Goal: Task Accomplishment & Management: Use online tool/utility

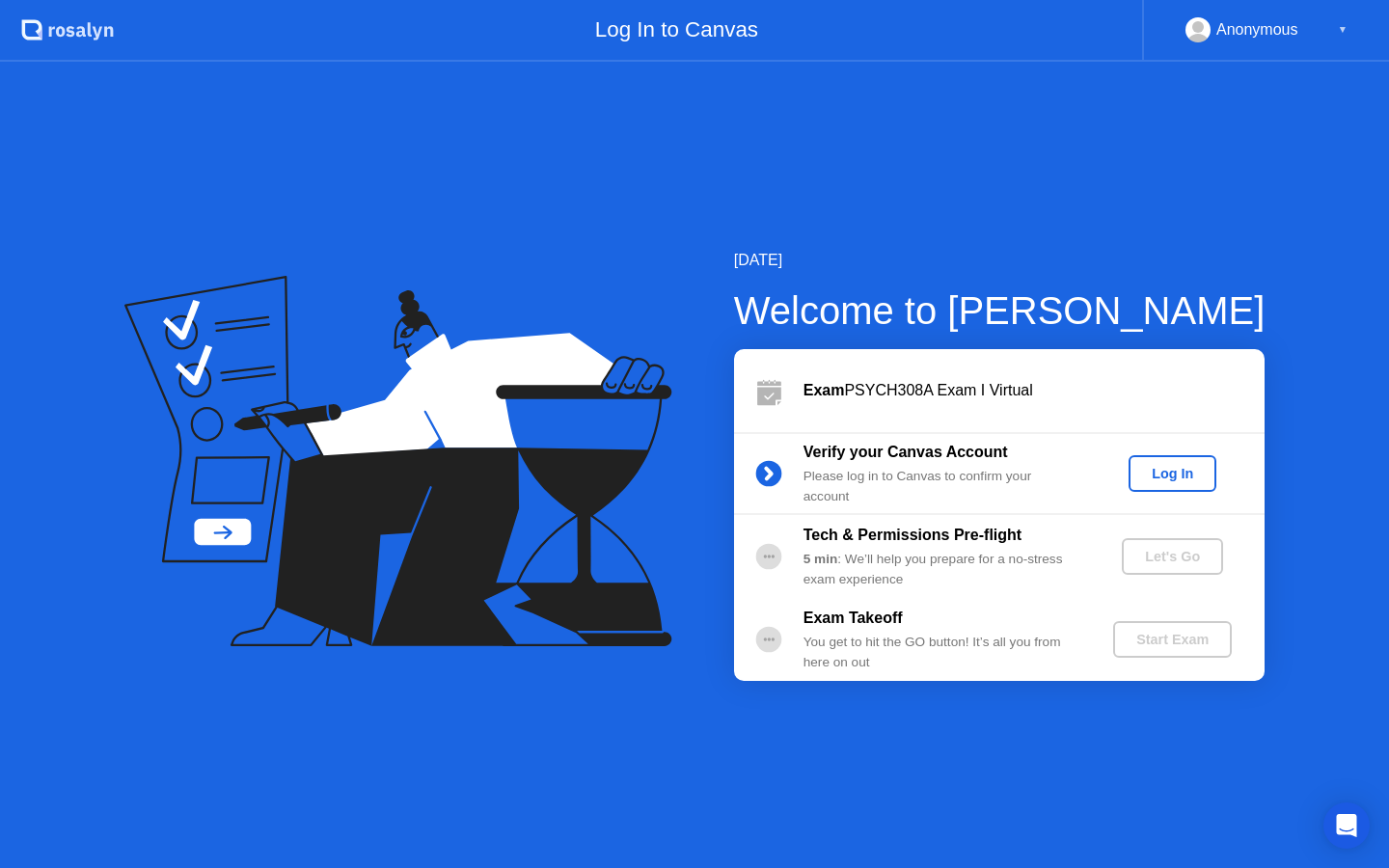
click at [1157, 467] on div "Log In" at bounding box center [1172, 473] width 72 height 15
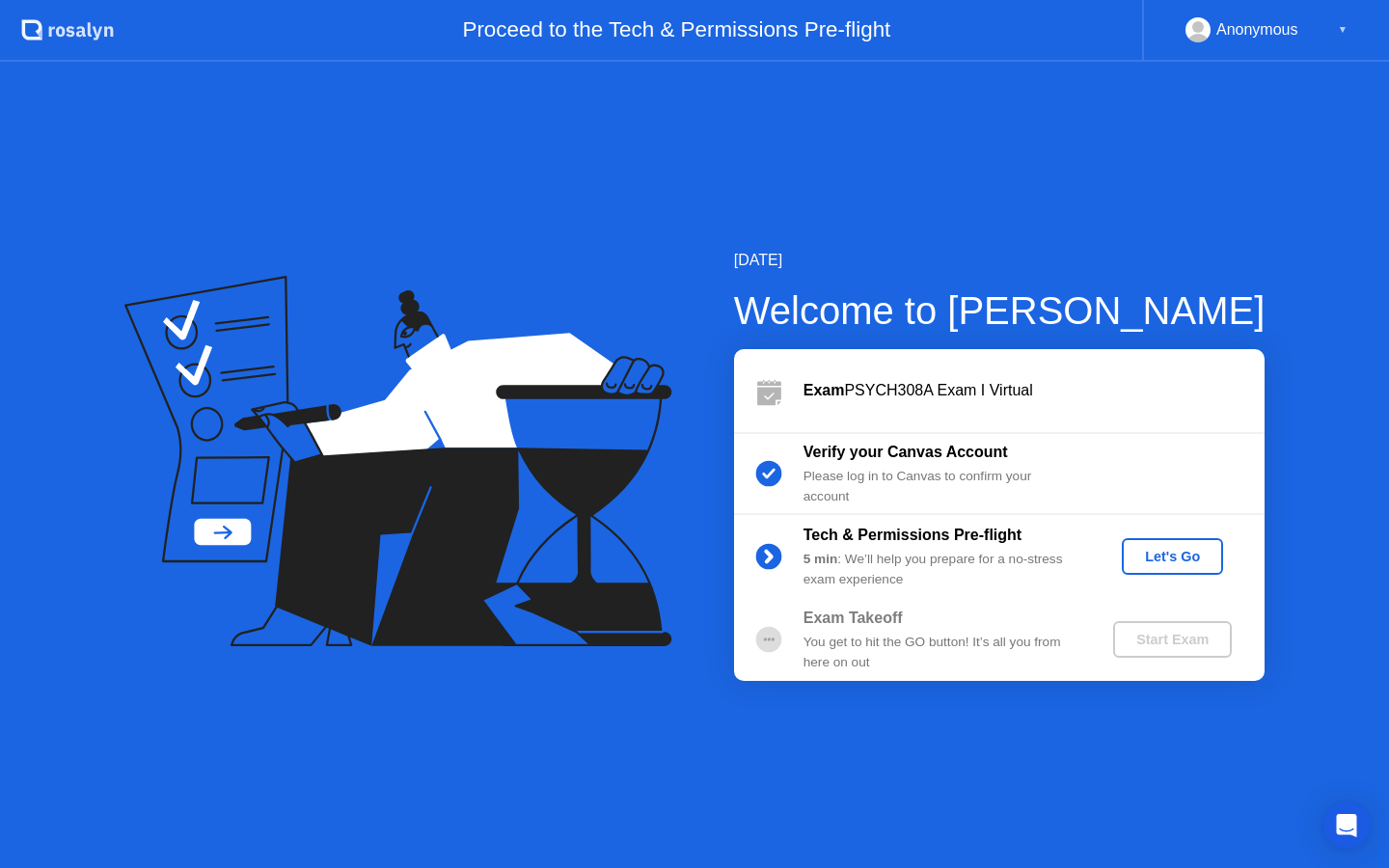
click at [1169, 563] on div "Let's Go" at bounding box center [1173, 556] width 86 height 15
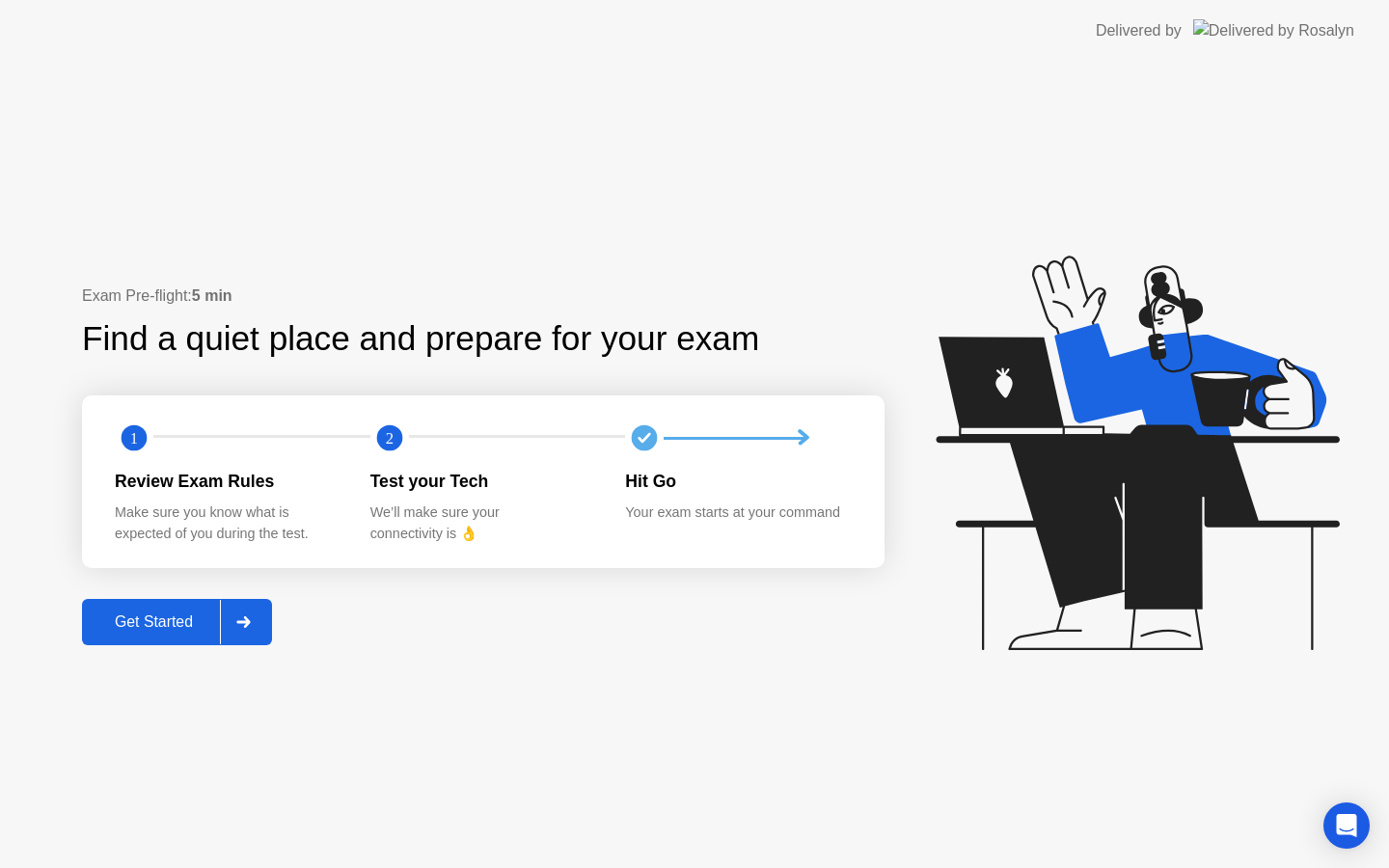
click at [165, 624] on div "Get Started" at bounding box center [154, 621] width 132 height 17
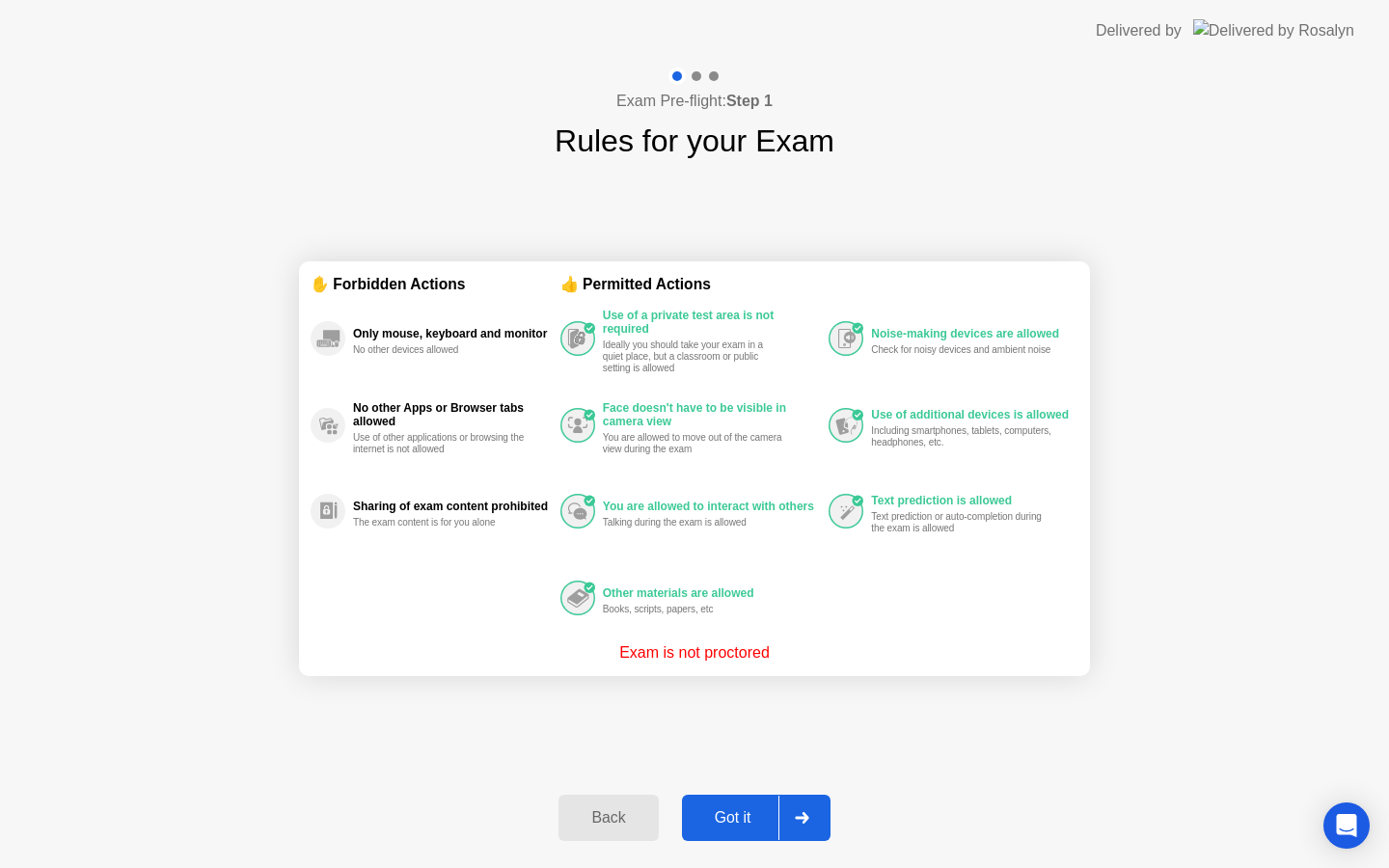
click at [753, 819] on div "Got it" at bounding box center [733, 817] width 91 height 17
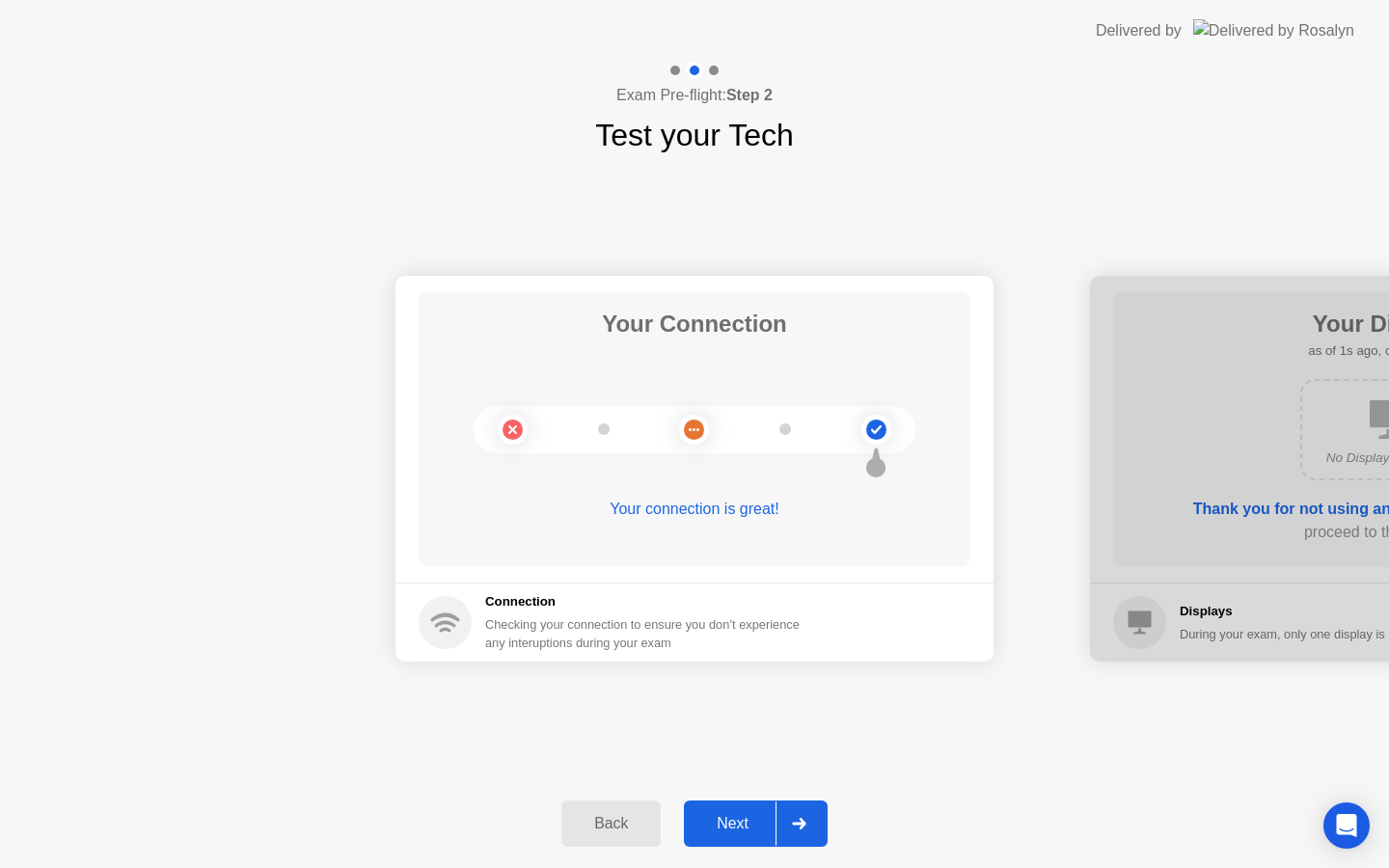
click at [753, 819] on div "Next" at bounding box center [733, 823] width 86 height 17
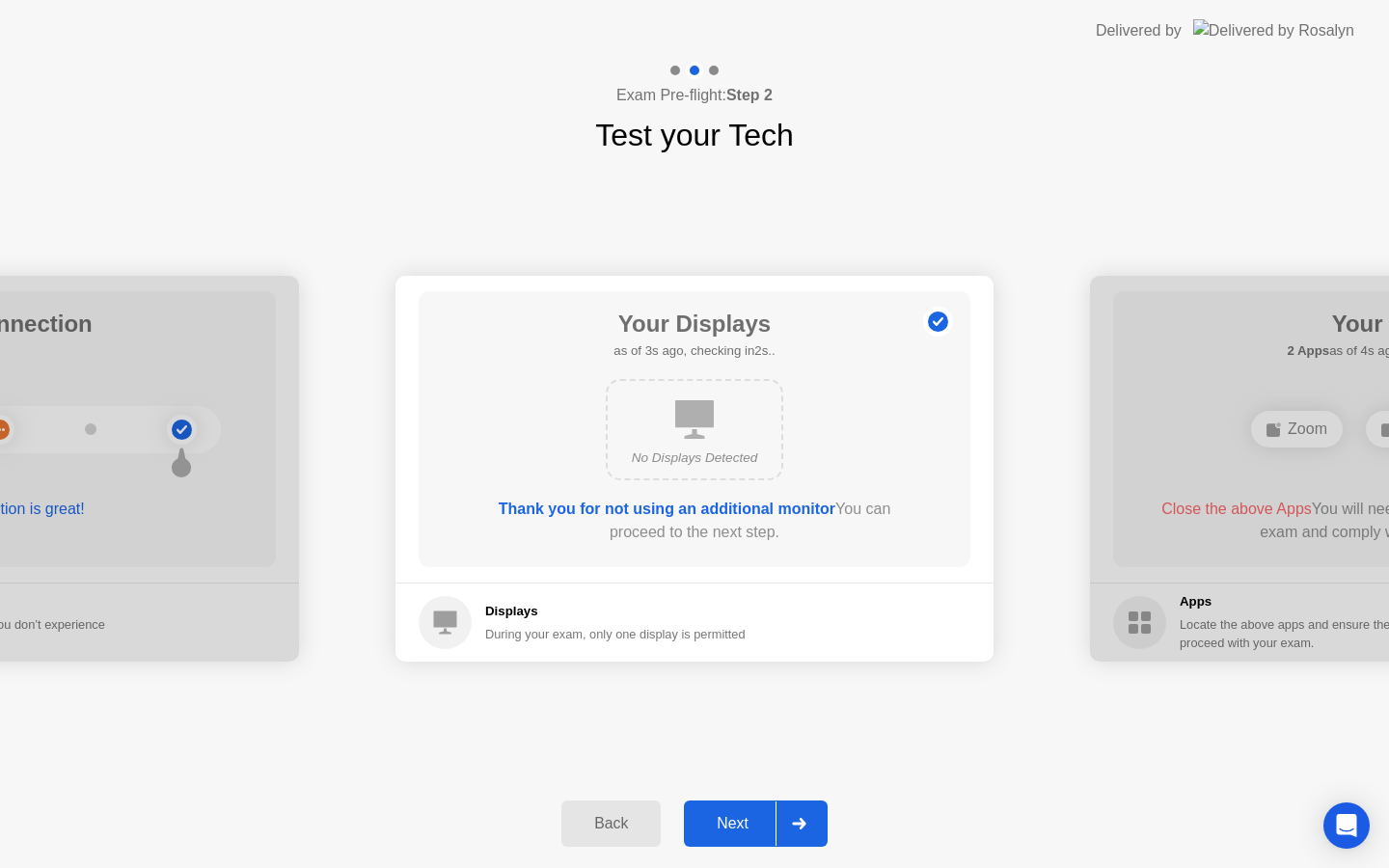
click at [753, 819] on div "Next" at bounding box center [733, 823] width 86 height 17
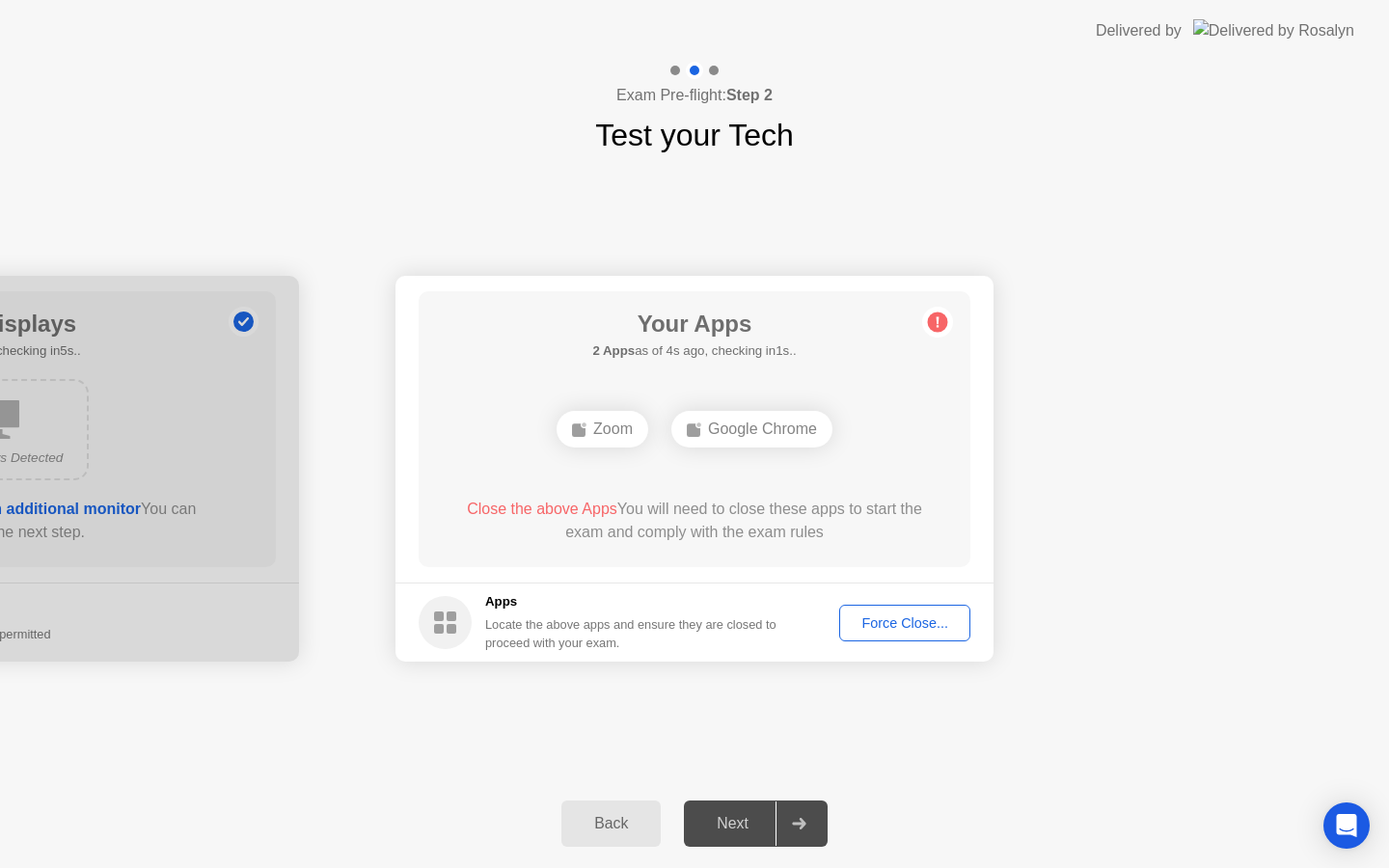
click at [563, 506] on span "Close the above Apps" at bounding box center [542, 509] width 150 height 16
click at [885, 631] on div "Force Close..." at bounding box center [905, 622] width 118 height 15
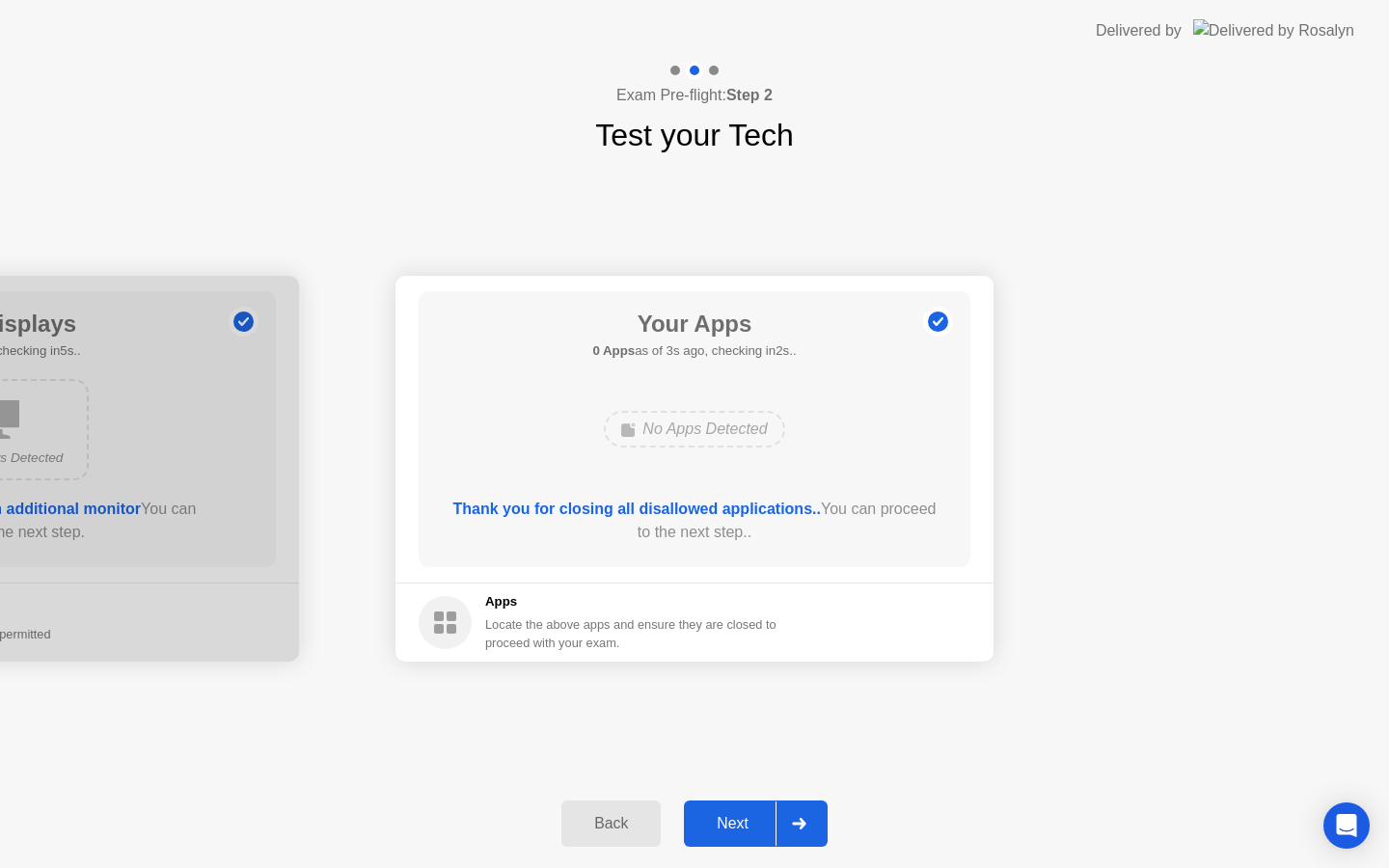
click at [737, 823] on div "Next" at bounding box center [733, 823] width 86 height 17
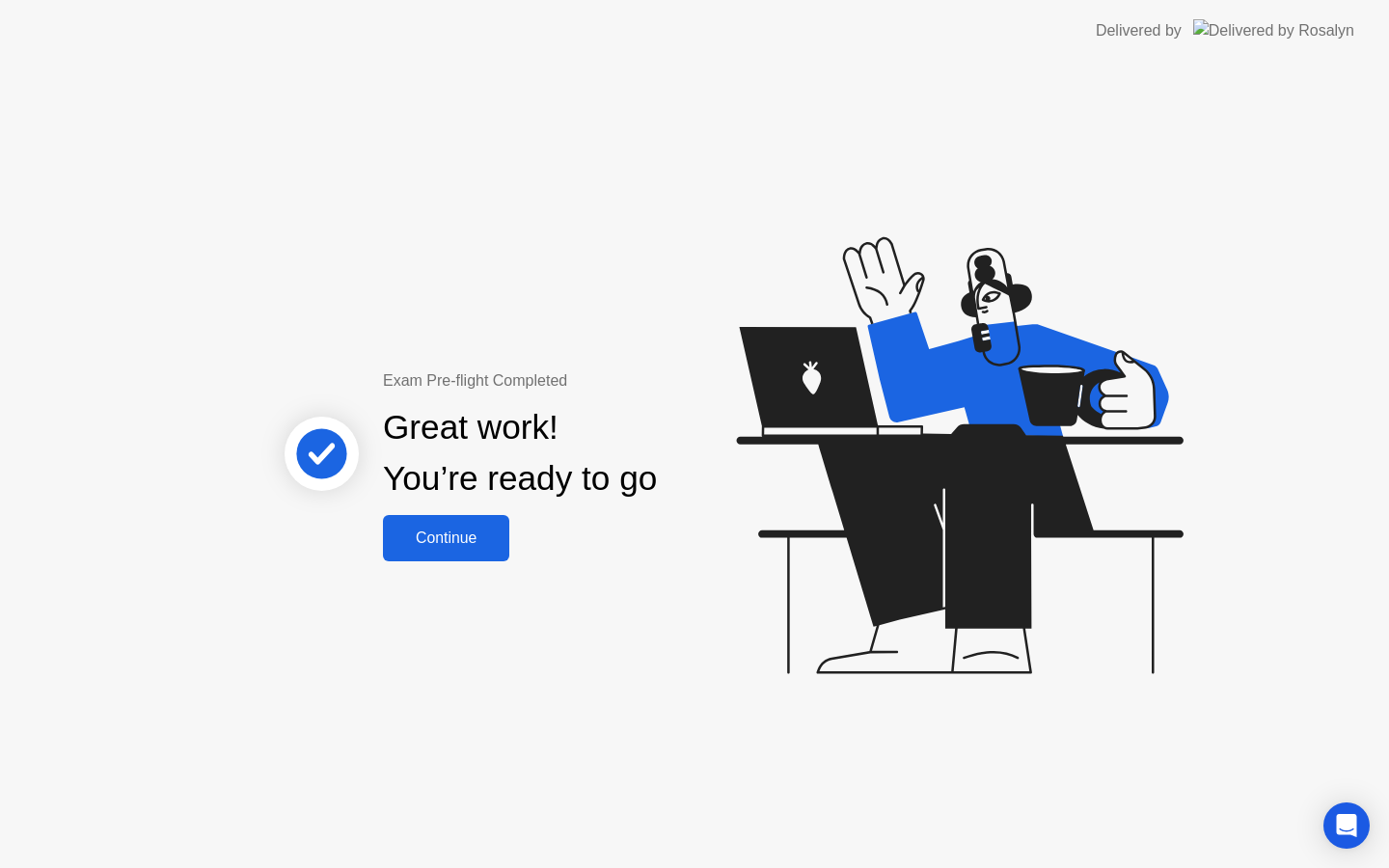
click at [458, 534] on div "Continue" at bounding box center [446, 538] width 115 height 17
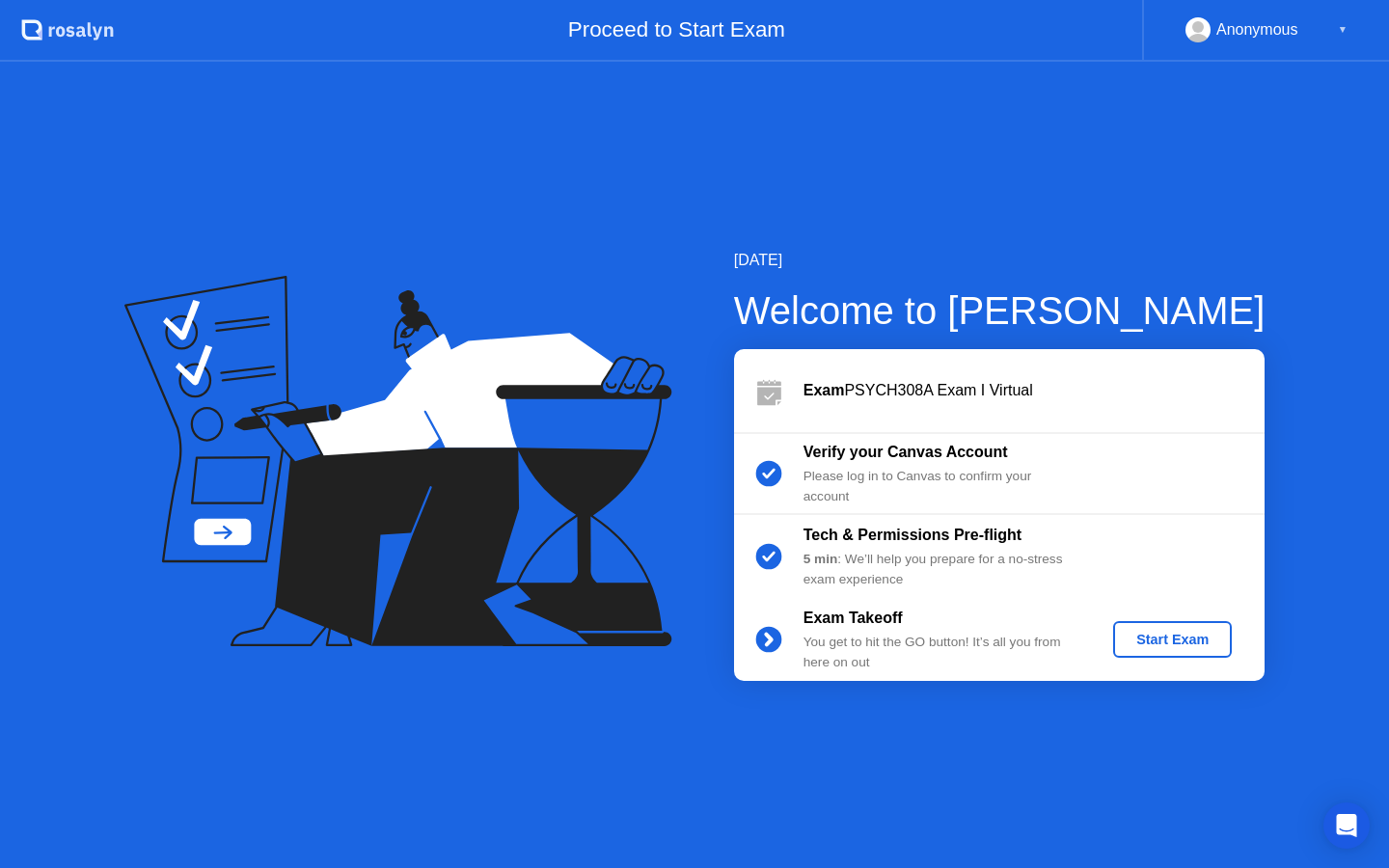
click at [1162, 647] on div "Start Exam" at bounding box center [1172, 639] width 103 height 15
